Goal: Use online tool/utility: Utilize a website feature to perform a specific function

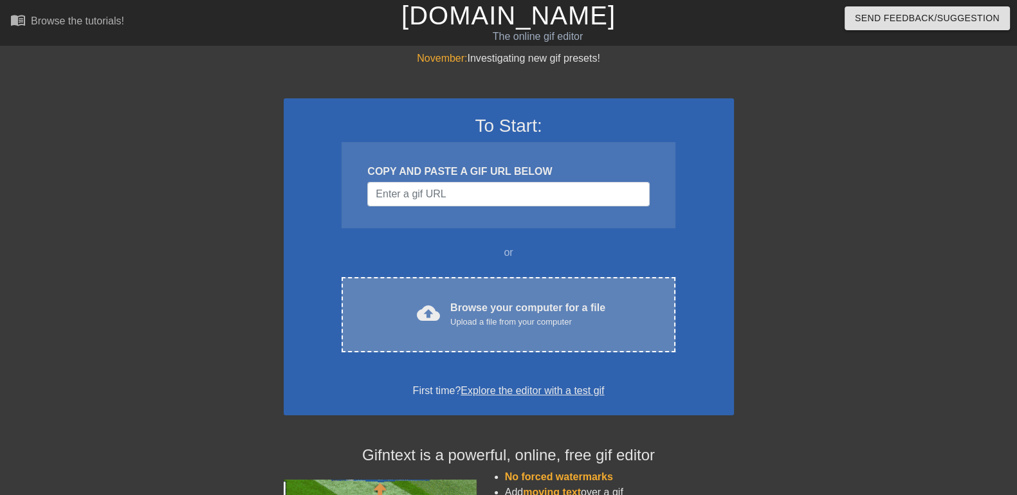
click at [502, 310] on div "Browse your computer for a file Upload a file from your computer" at bounding box center [527, 314] width 155 height 28
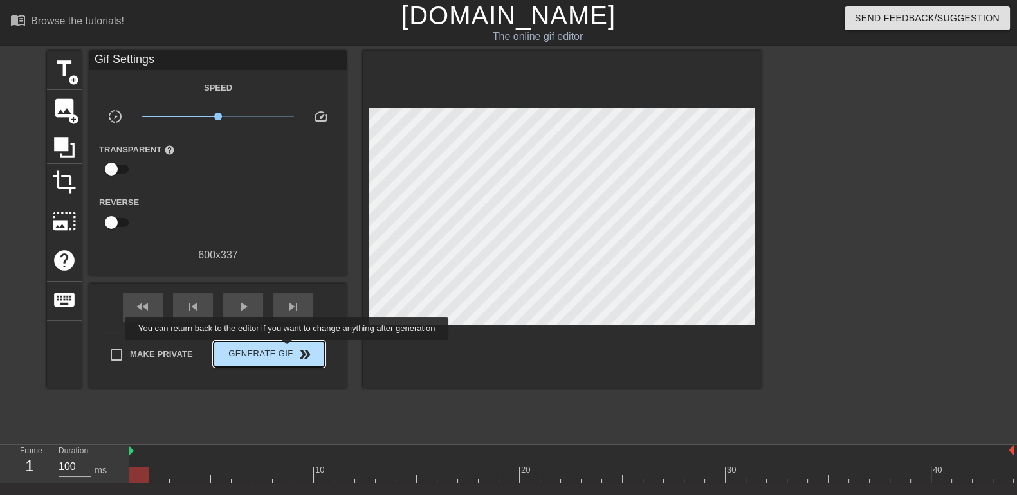
click at [288, 349] on span "Generate Gif double_arrow" at bounding box center [269, 354] width 101 height 15
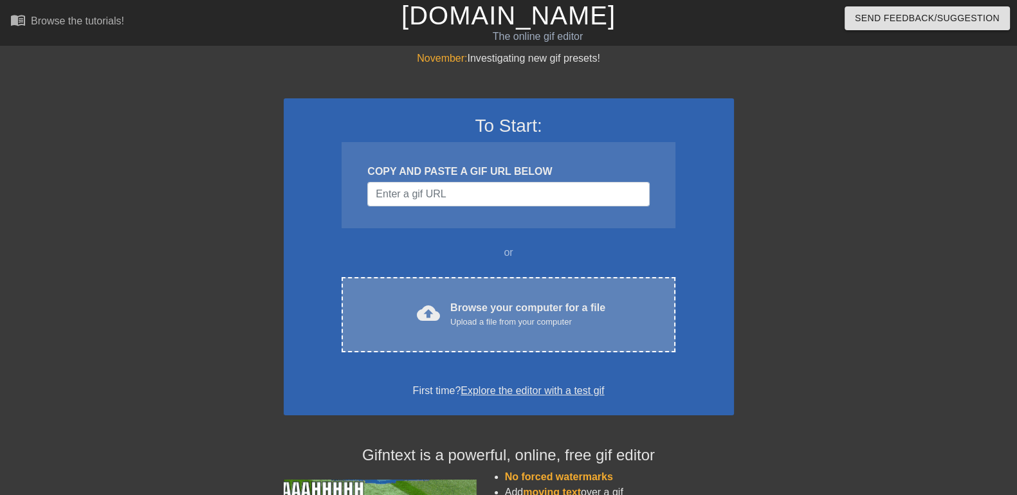
click at [590, 293] on div "cloud_upload Browse your computer for a file Upload a file from your computer C…" at bounding box center [508, 314] width 333 height 75
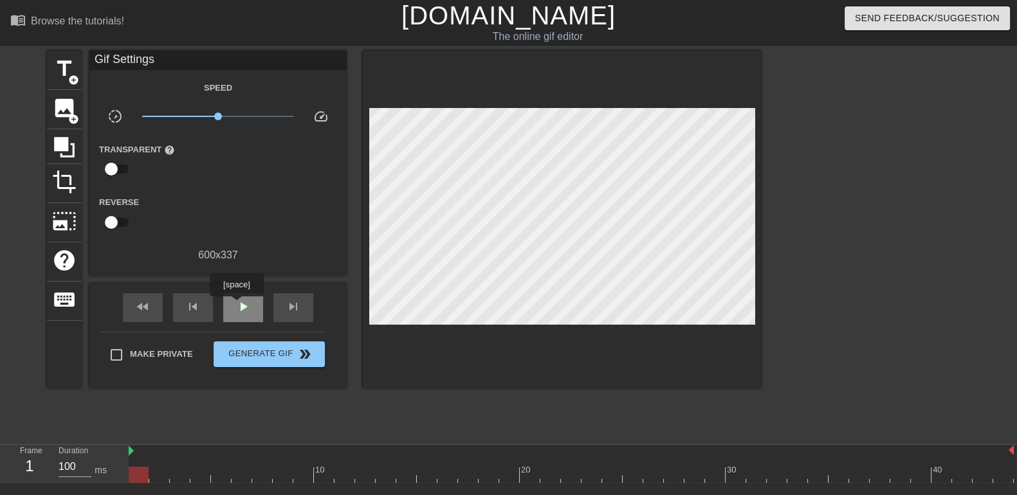
click at [239, 304] on span "play_arrow" at bounding box center [242, 306] width 15 height 15
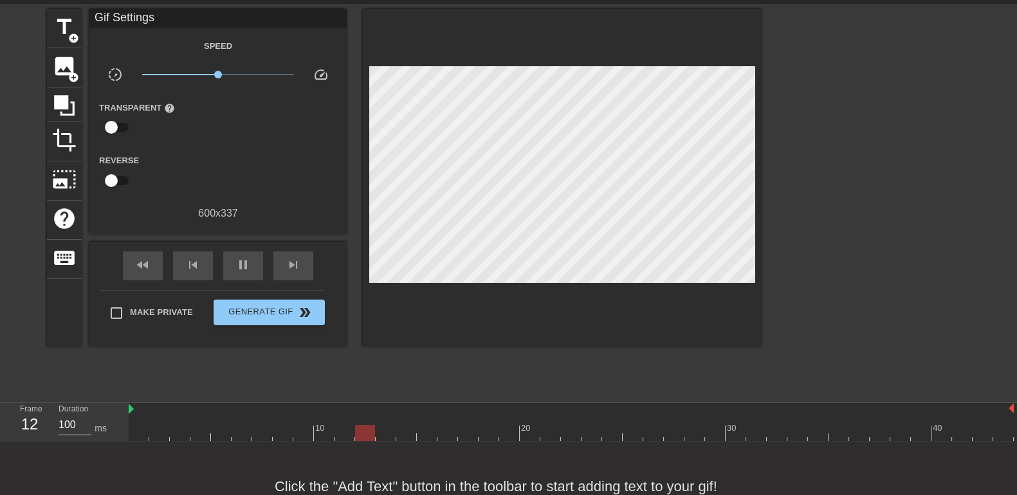
scroll to position [77, 0]
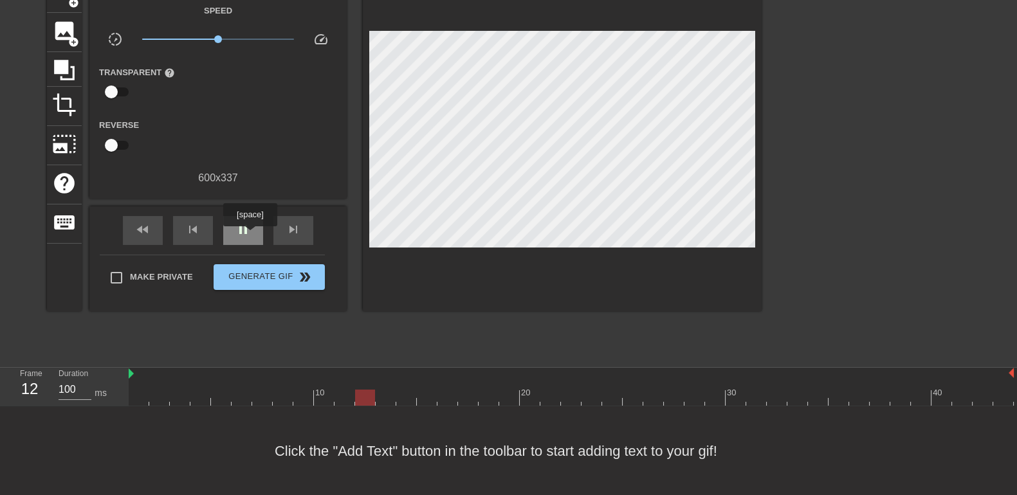
click at [249, 235] on span "pause" at bounding box center [242, 229] width 15 height 15
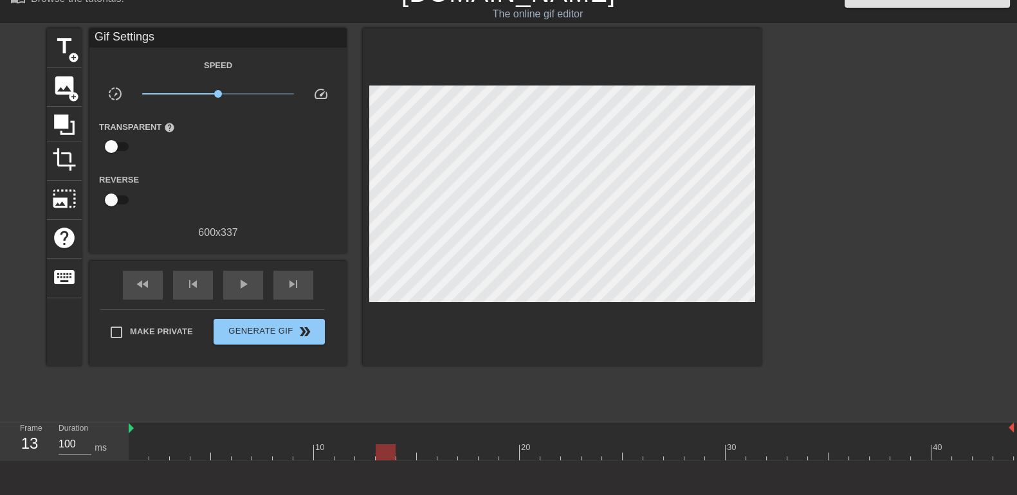
scroll to position [0, 0]
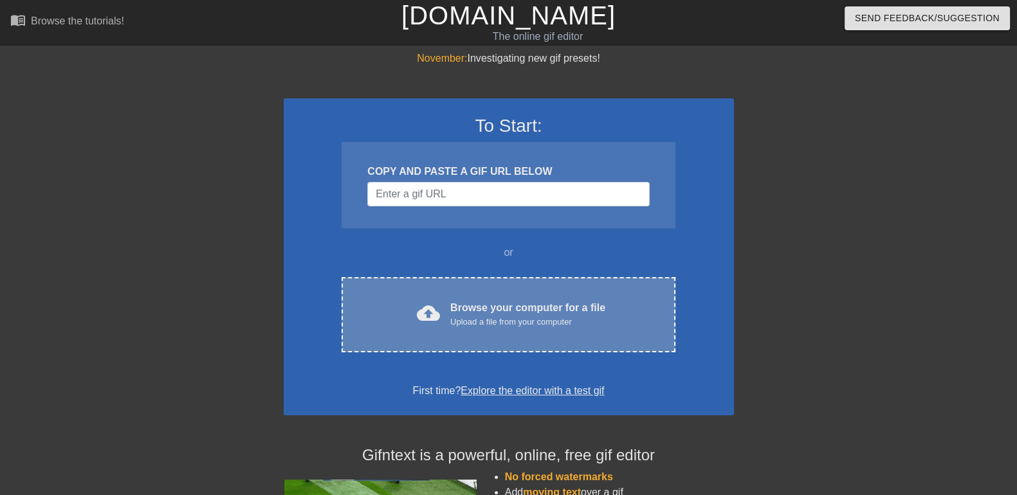
click at [515, 294] on div "cloud_upload Browse your computer for a file Upload a file from your computer C…" at bounding box center [508, 314] width 333 height 75
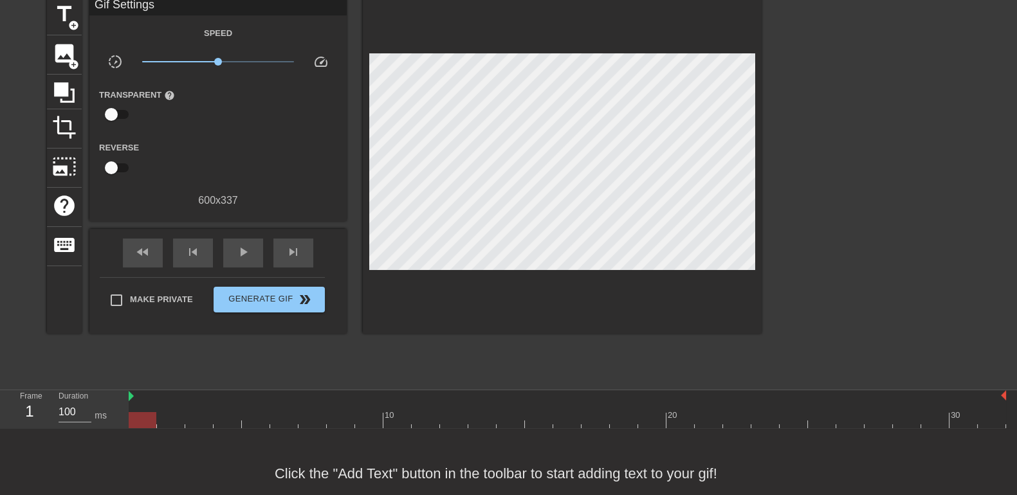
scroll to position [77, 0]
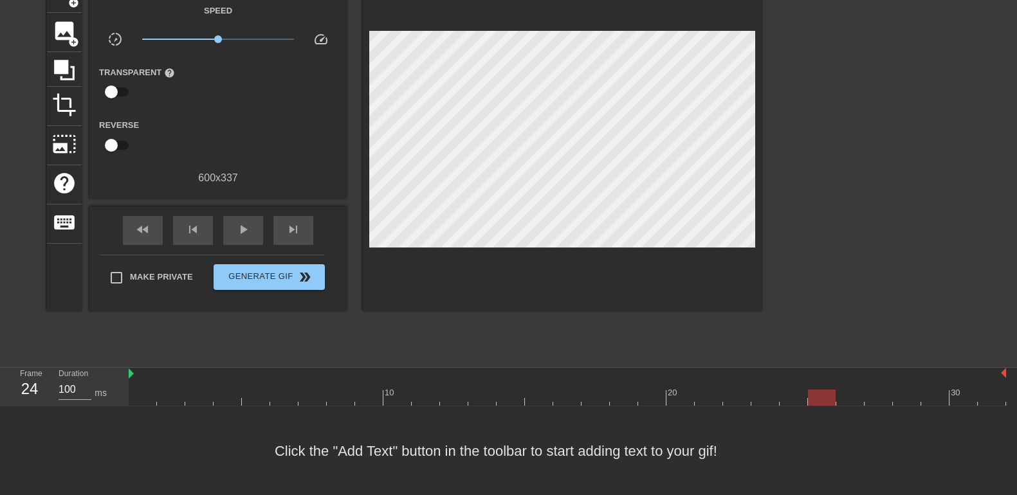
drag, startPoint x: 140, startPoint y: 396, endPoint x: 816, endPoint y: 402, distance: 676.7
click at [816, 402] on div at bounding box center [822, 398] width 28 height 16
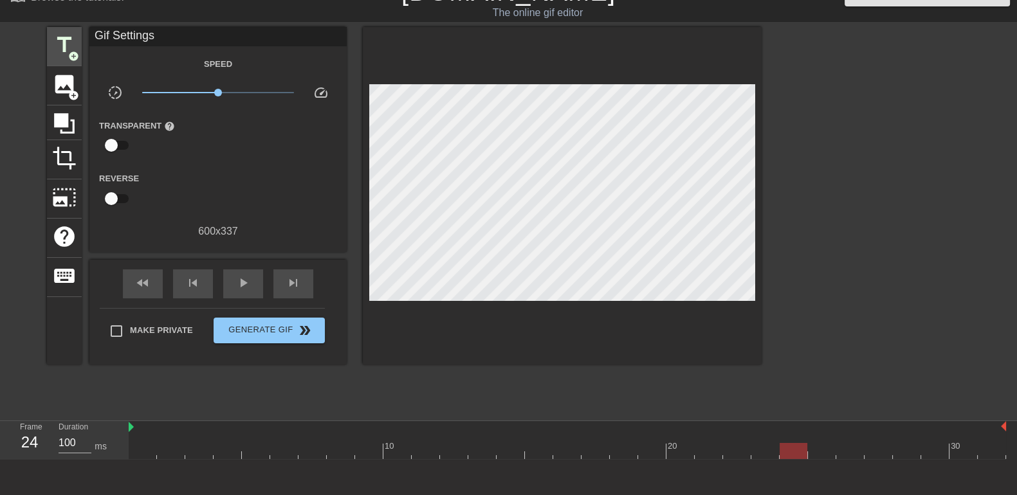
scroll to position [0, 0]
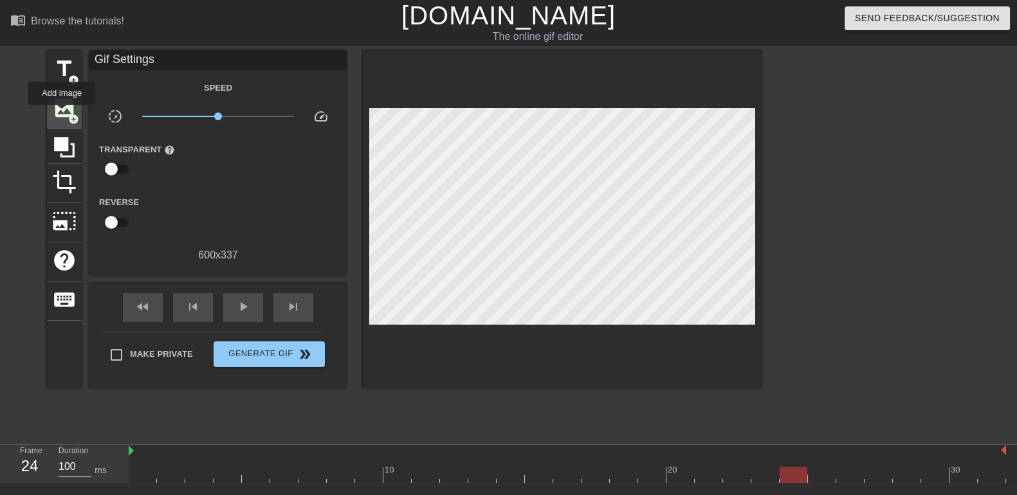
click at [62, 114] on span "image" at bounding box center [64, 108] width 24 height 24
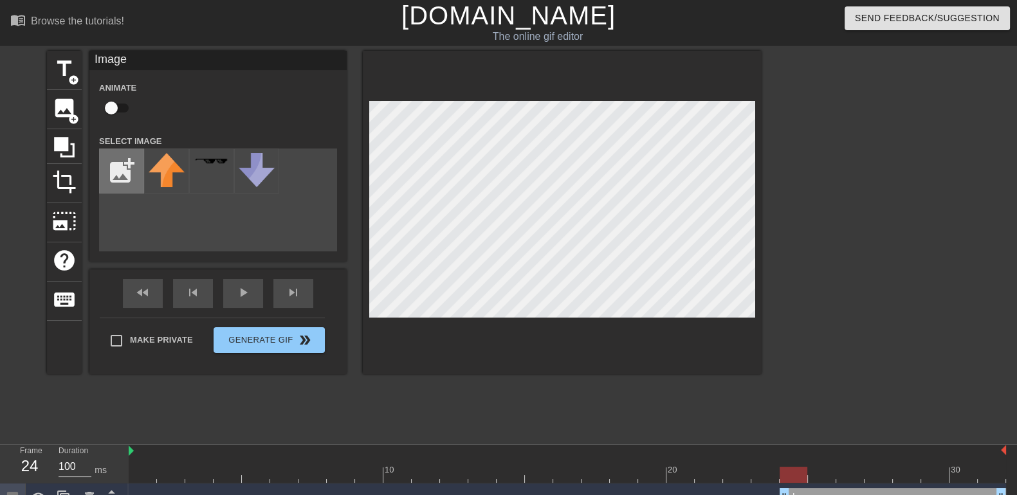
click at [124, 175] on input "file" at bounding box center [122, 171] width 44 height 44
type input "C:\fakepath\Picture2.png"
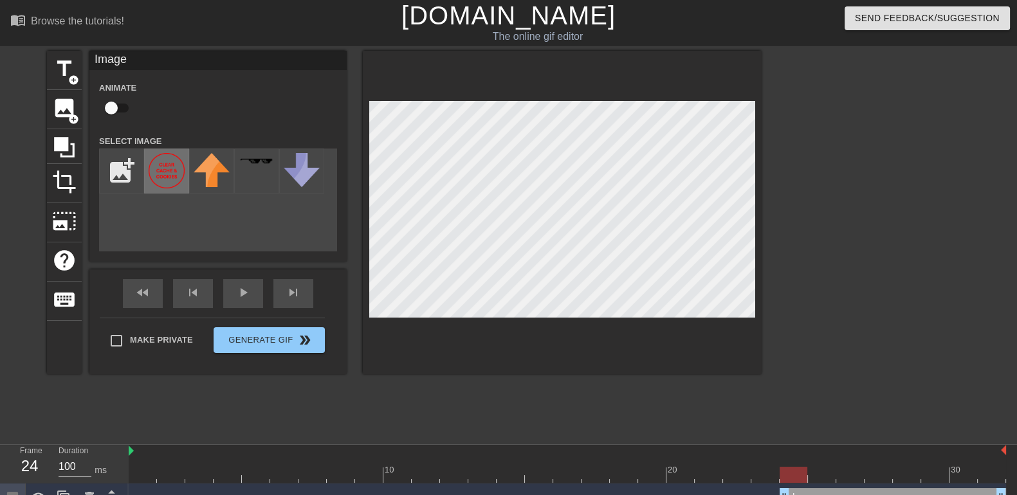
click at [165, 181] on img at bounding box center [167, 170] width 36 height 35
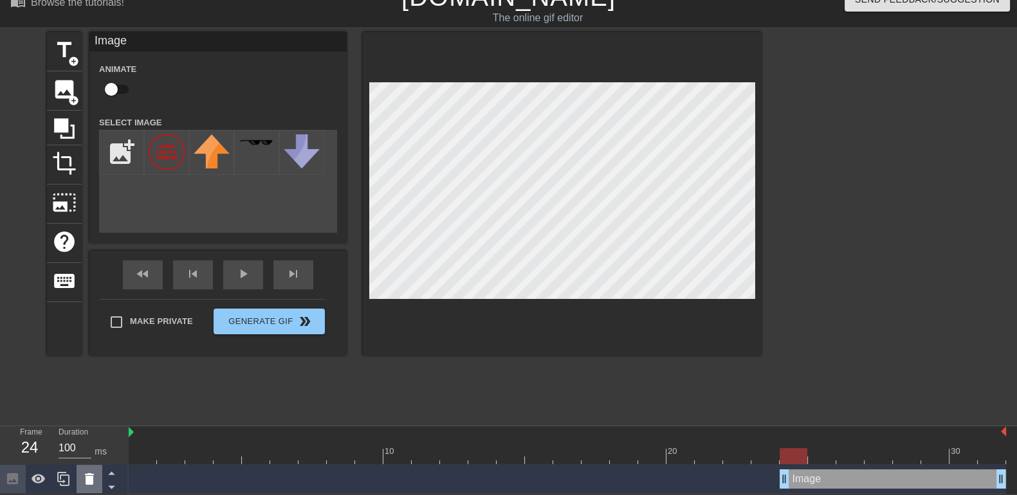
click at [96, 475] on icon at bounding box center [89, 478] width 15 height 15
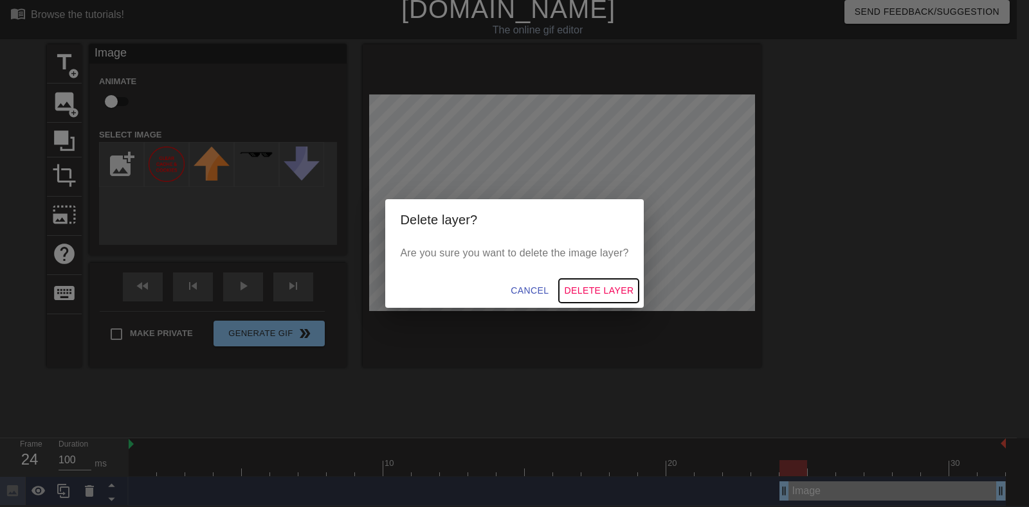
click at [576, 288] on span "Delete Layer" at bounding box center [598, 291] width 69 height 16
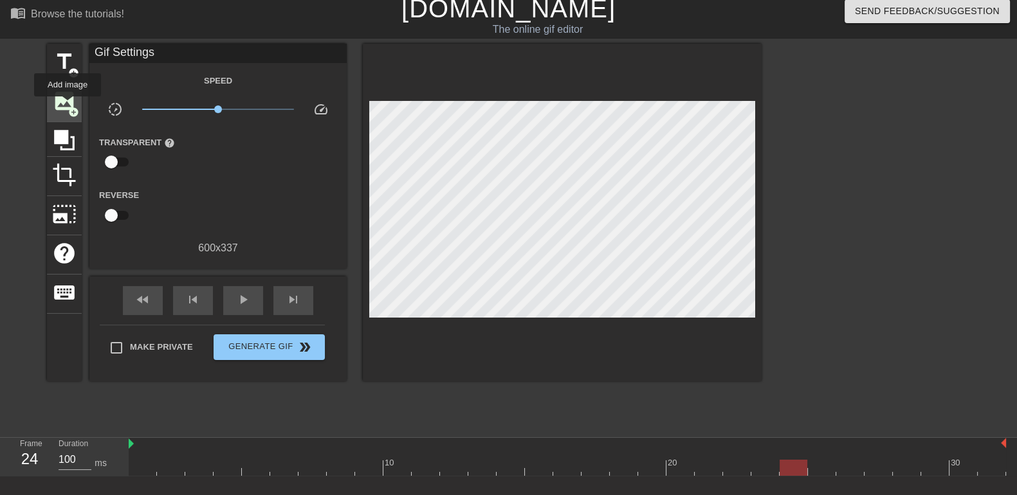
click at [68, 105] on span "image" at bounding box center [64, 101] width 24 height 24
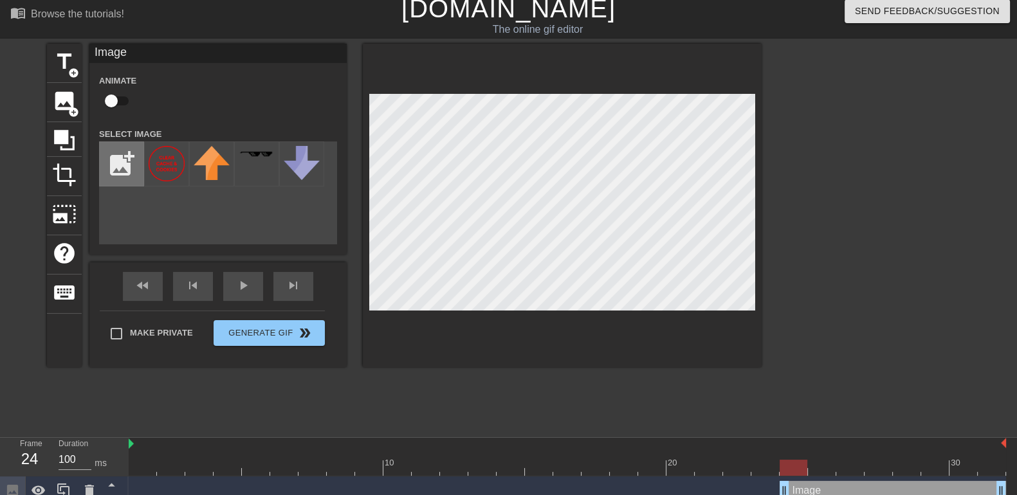
click at [124, 160] on input "file" at bounding box center [122, 164] width 44 height 44
type input "C:\fakepath\Picture3.png"
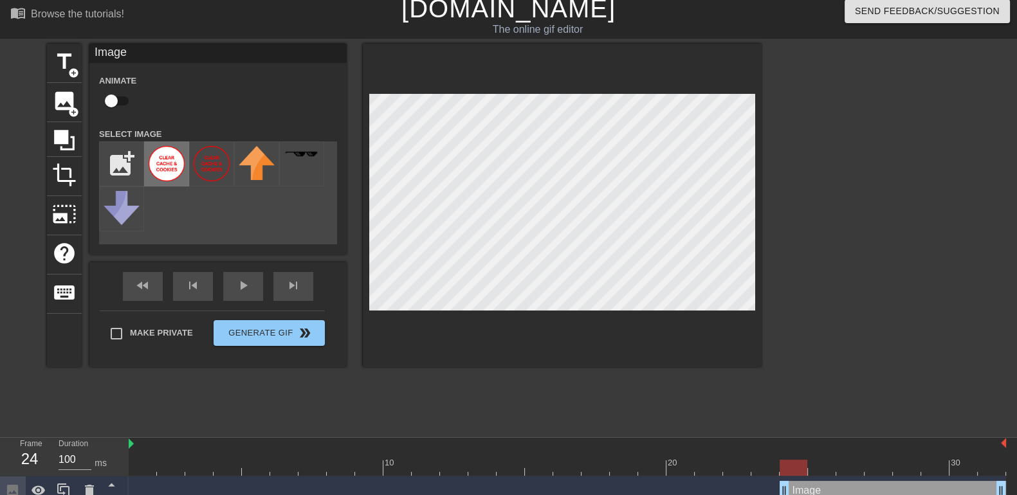
click at [172, 178] on img at bounding box center [167, 163] width 36 height 35
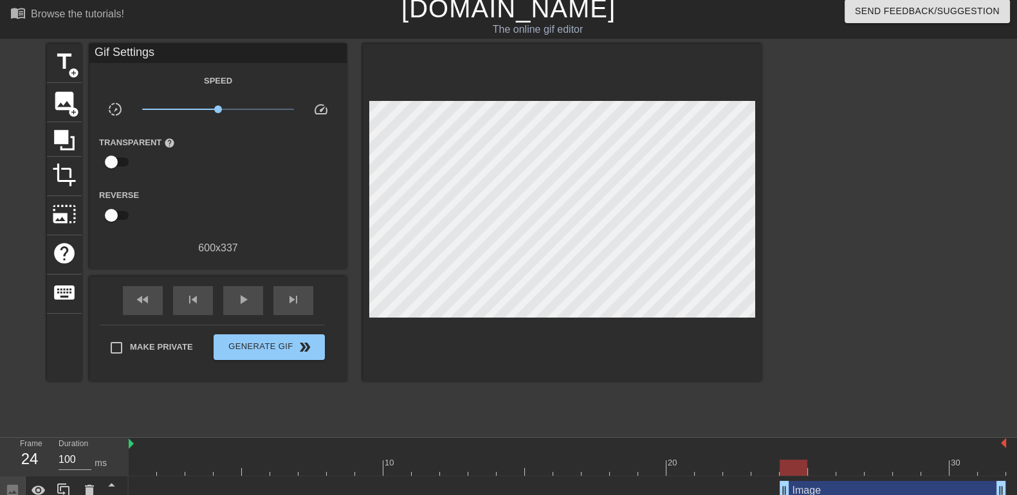
click at [762, 251] on div "title add_circle image add_circle crop photo_size_select_large help keyboard Gi…" at bounding box center [508, 237] width 1017 height 386
click at [883, 253] on div at bounding box center [873, 237] width 193 height 386
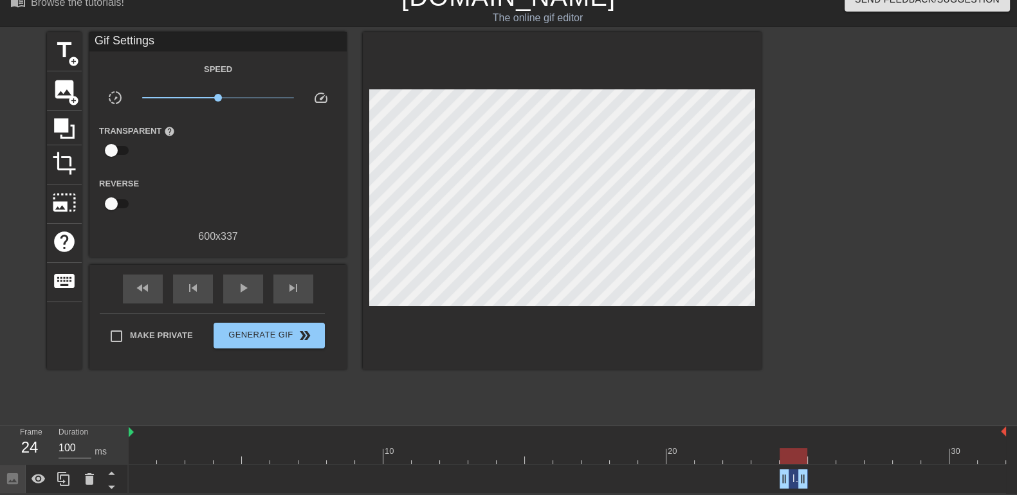
drag, startPoint x: 1003, startPoint y: 478, endPoint x: 816, endPoint y: 468, distance: 188.1
click at [816, 470] on div "Image drag_handle drag_handle" at bounding box center [567, 479] width 877 height 19
drag, startPoint x: 785, startPoint y: 476, endPoint x: 778, endPoint y: 474, distance: 7.3
click at [778, 474] on div "Image drag_handle drag_handle" at bounding box center [567, 479] width 877 height 19
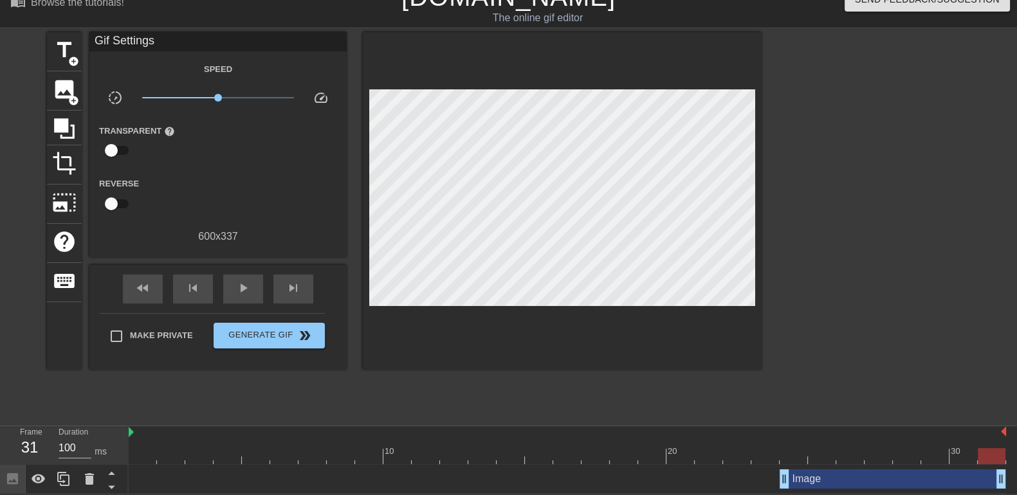
drag, startPoint x: 803, startPoint y: 477, endPoint x: 1028, endPoint y: 470, distance: 225.3
click at [1016, 470] on html "menu_book Browse the tutorials! [DOMAIN_NAME] The online gif editor Send Feedba…" at bounding box center [508, 237] width 1017 height 513
click at [67, 479] on icon at bounding box center [63, 478] width 15 height 15
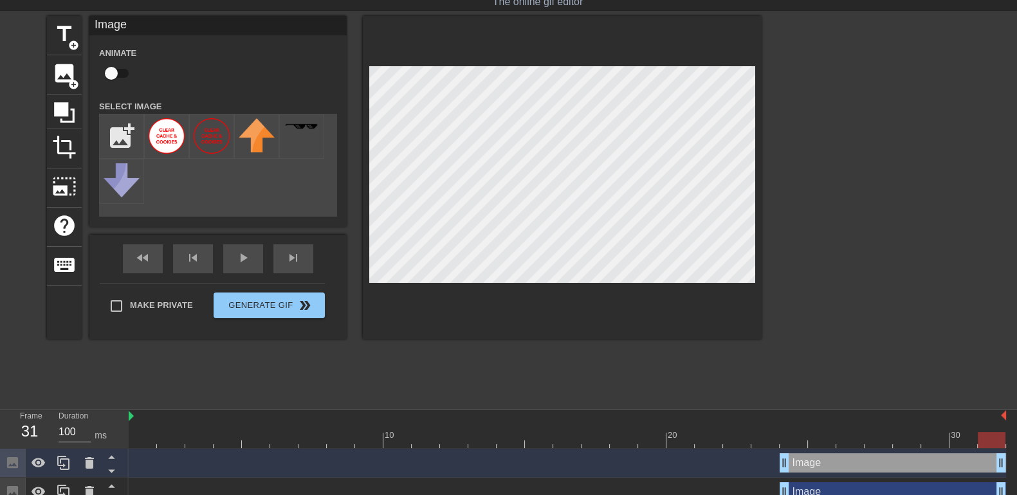
scroll to position [48, 0]
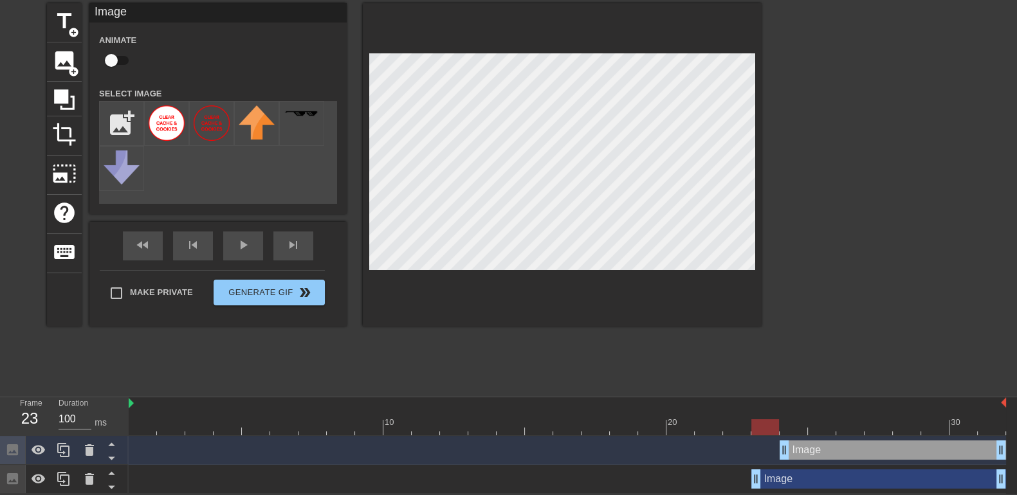
drag, startPoint x: 785, startPoint y: 479, endPoint x: 762, endPoint y: 479, distance: 23.8
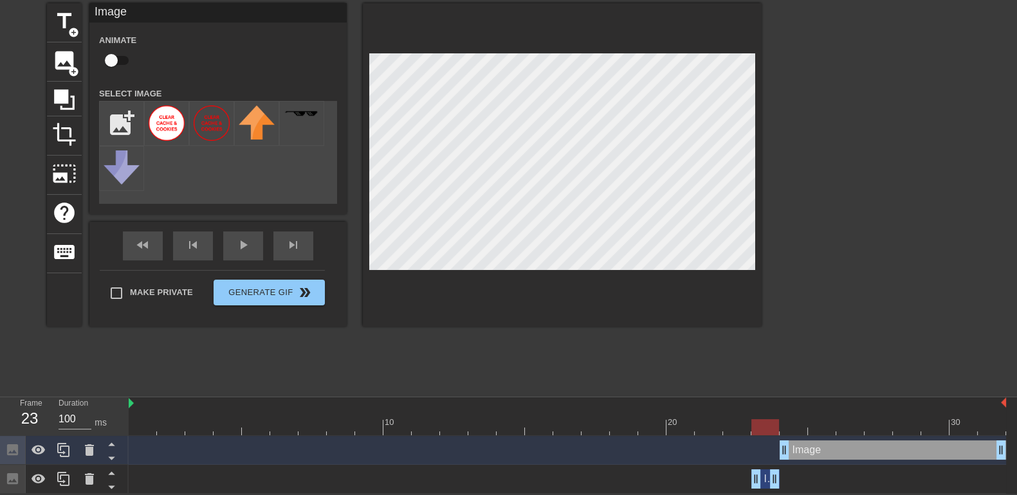
drag, startPoint x: 1001, startPoint y: 475, endPoint x: 771, endPoint y: 477, distance: 229.6
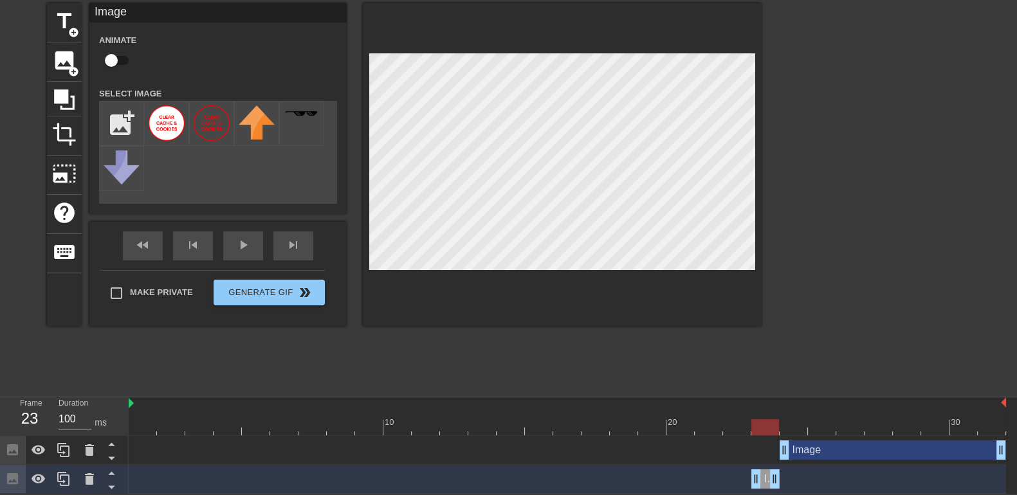
click at [791, 212] on div at bounding box center [873, 196] width 193 height 386
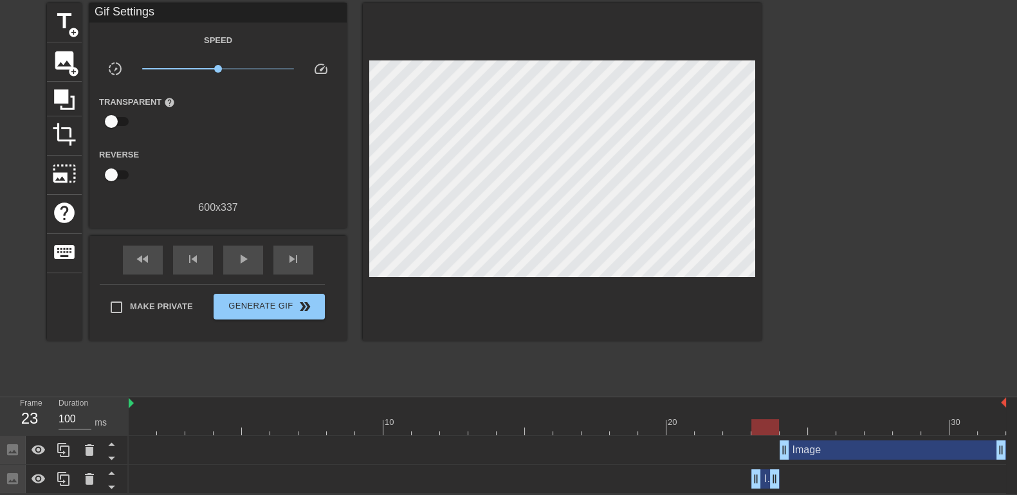
click at [750, 474] on div "Image drag_handle drag_handle" at bounding box center [567, 479] width 877 height 19
click at [250, 254] on span "play_arrow" at bounding box center [242, 258] width 15 height 15
click at [228, 260] on div "pause" at bounding box center [243, 260] width 40 height 29
click at [949, 455] on div "Image drag_handle drag_handle" at bounding box center [893, 450] width 226 height 19
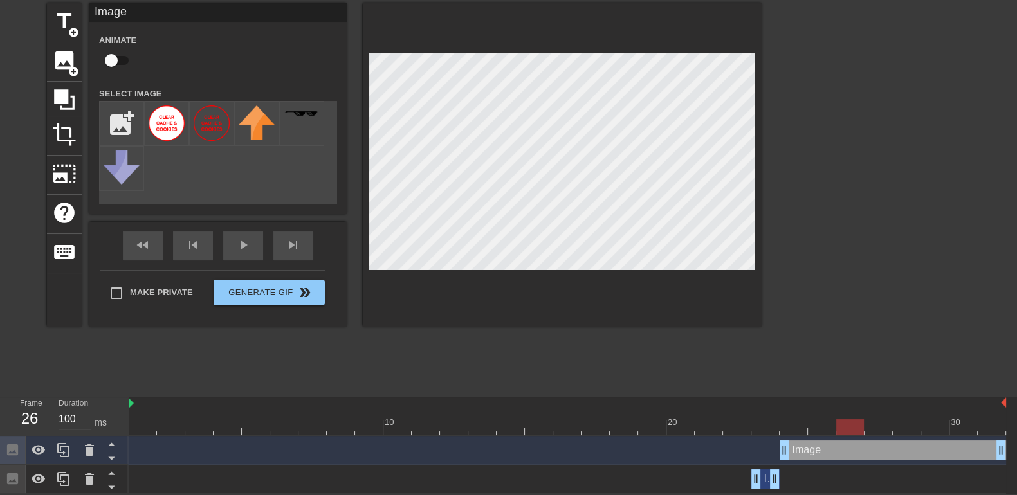
click at [881, 248] on div at bounding box center [873, 196] width 193 height 386
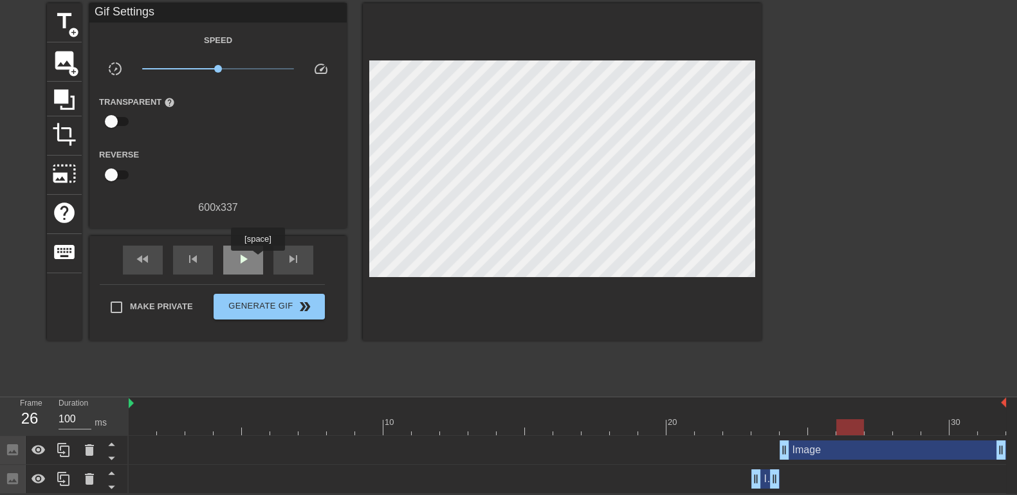
click at [257, 259] on div "play_arrow" at bounding box center [243, 260] width 40 height 29
click at [256, 259] on div "pause" at bounding box center [243, 260] width 40 height 29
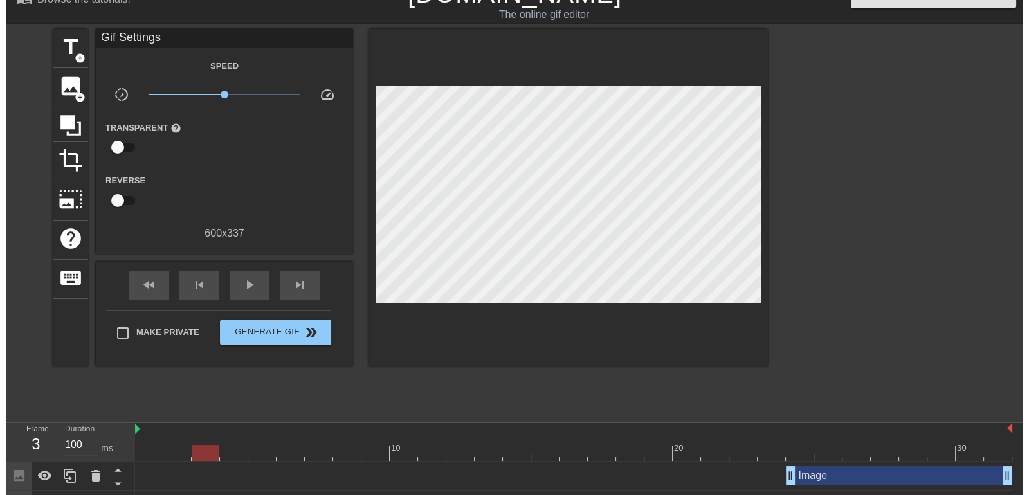
scroll to position [0, 0]
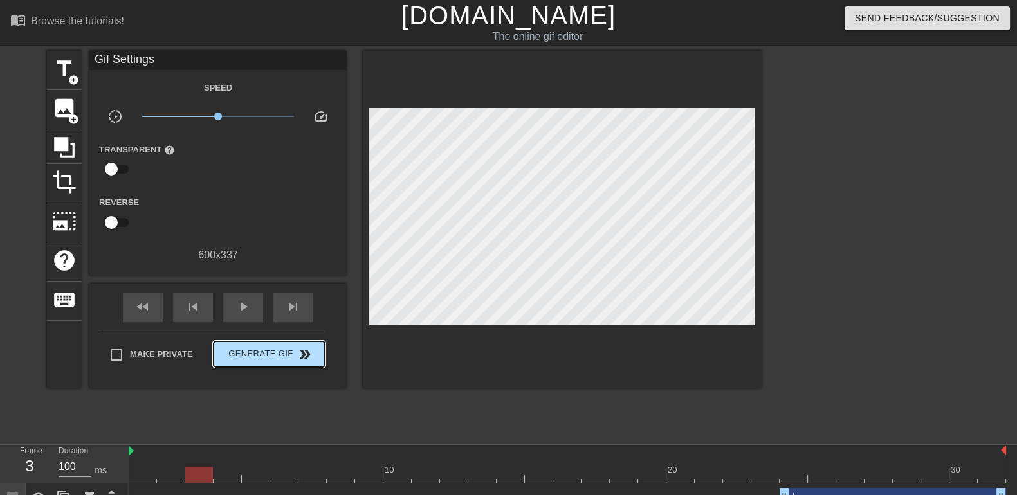
click at [317, 351] on span "Generate Gif double_arrow" at bounding box center [269, 354] width 101 height 15
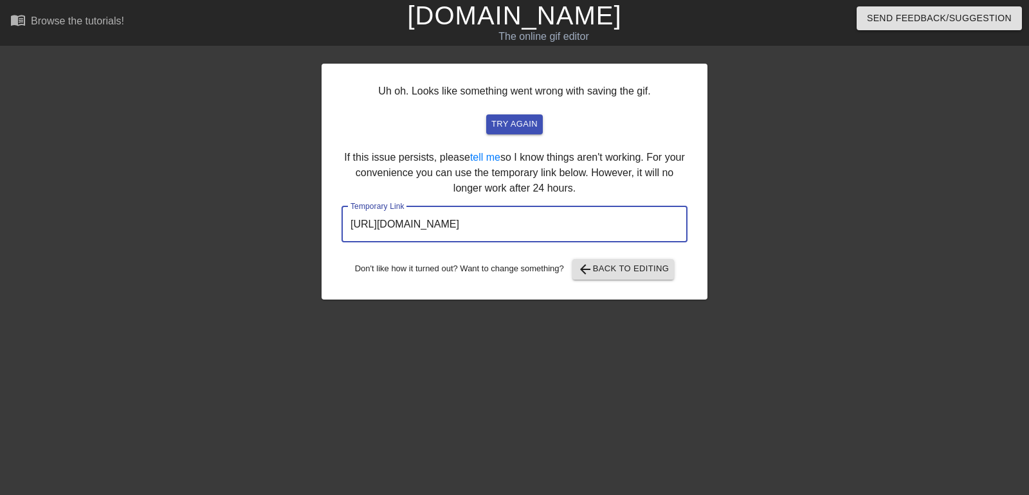
drag, startPoint x: 617, startPoint y: 221, endPoint x: 312, endPoint y: 225, distance: 304.9
click at [312, 225] on div "Uh oh. Looks like something went wrong with saving the gif. try again If this i…" at bounding box center [514, 244] width 1029 height 386
